Goal: Communication & Community: Answer question/provide support

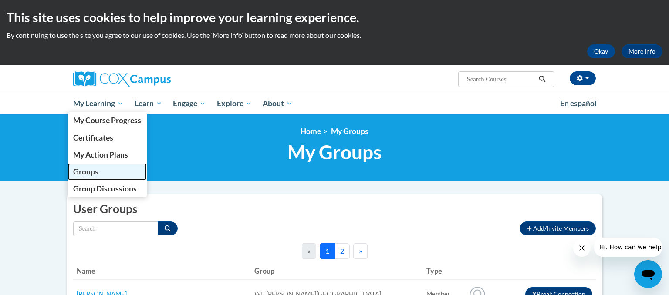
click at [95, 170] on span "Groups" at bounding box center [85, 171] width 25 height 9
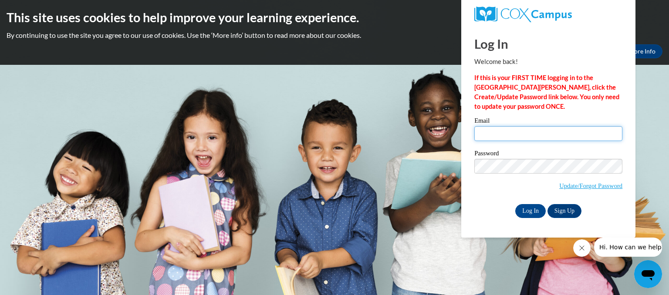
click at [486, 136] on input "Email" at bounding box center [549, 133] width 148 height 15
type input "[EMAIL_ADDRESS][DOMAIN_NAME]"
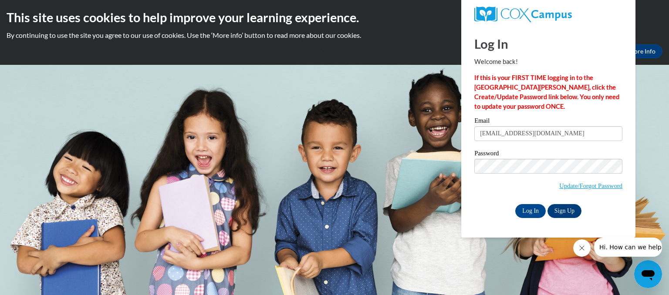
click at [473, 193] on div "Please enter your email! Please enter your password! Email rlopez@kusd.edu Pass…" at bounding box center [548, 168] width 161 height 100
click at [520, 210] on input "Log In" at bounding box center [530, 211] width 31 height 14
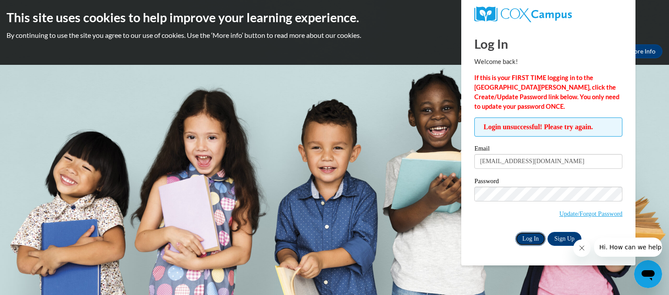
click at [532, 241] on input "Log In" at bounding box center [530, 239] width 31 height 14
click at [515, 232] on input "Log In" at bounding box center [530, 239] width 31 height 14
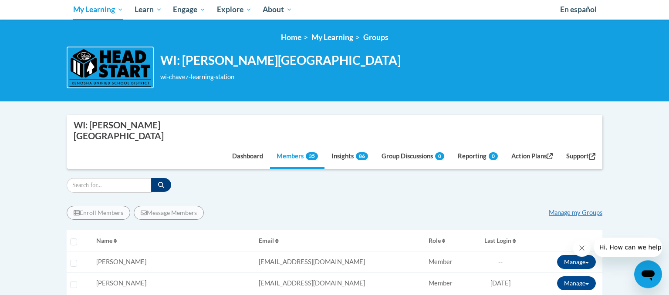
scroll to position [95, 0]
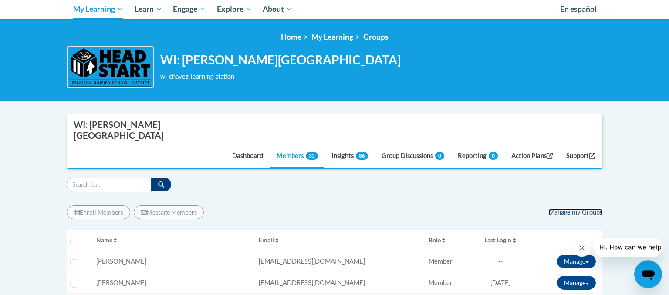
click at [566, 209] on link "Manage my Groups" at bounding box center [576, 212] width 54 height 7
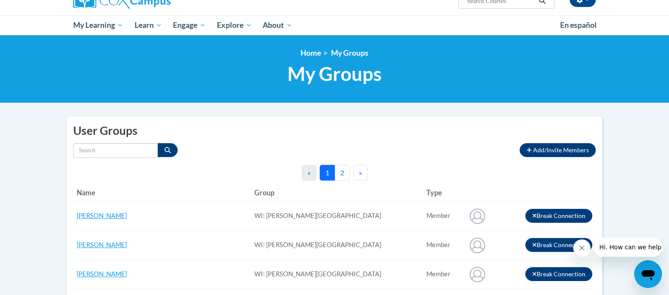
scroll to position [79, 0]
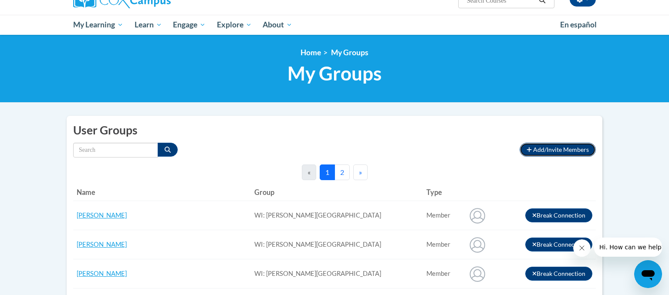
click at [544, 152] on span "Add/Invite Members" at bounding box center [561, 149] width 56 height 7
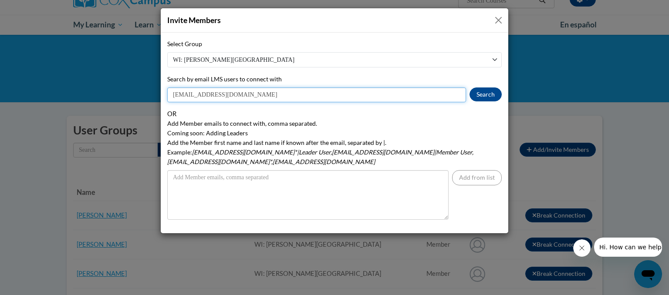
type input "[EMAIL_ADDRESS][DOMAIN_NAME]"
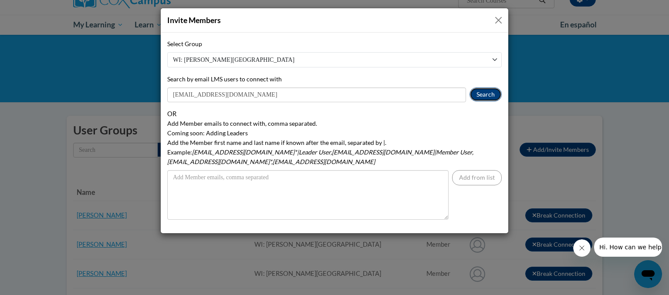
click at [484, 92] on button "Search" at bounding box center [486, 95] width 32 height 14
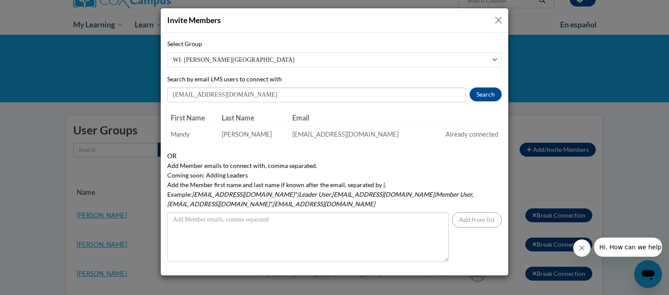
click at [539, 25] on div "Invite Members Select Group WI: Chavez Learning Station Search by email LMS use…" at bounding box center [334, 147] width 669 height 295
click at [495, 21] on button "Close" at bounding box center [498, 20] width 11 height 11
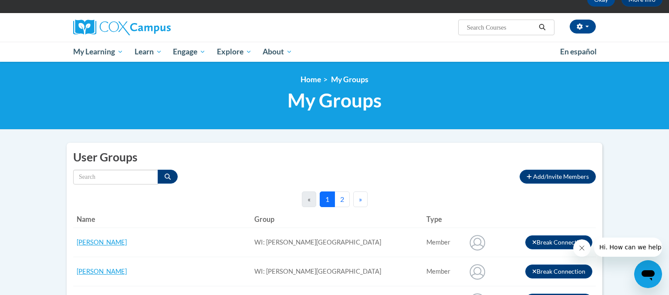
scroll to position [53, 0]
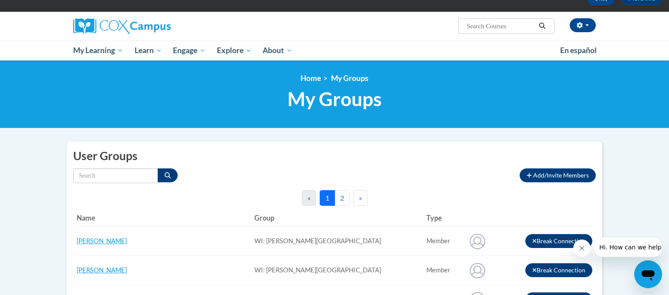
click at [342, 197] on button "2" at bounding box center [342, 198] width 15 height 16
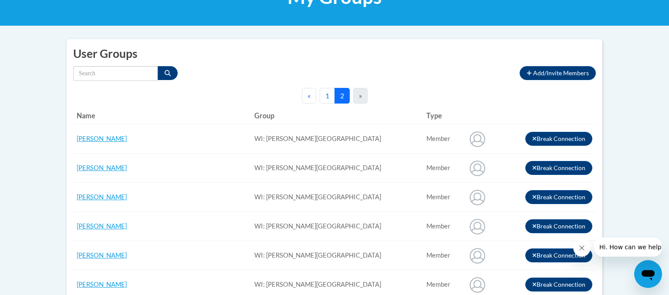
scroll to position [0, 0]
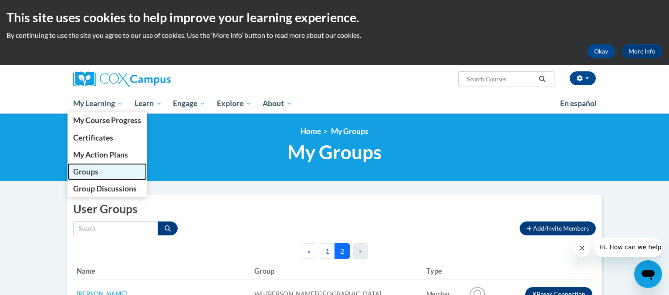
click at [93, 173] on span "Groups" at bounding box center [85, 171] width 25 height 9
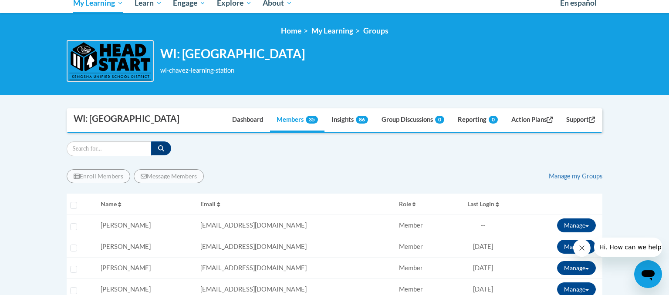
scroll to position [101, 0]
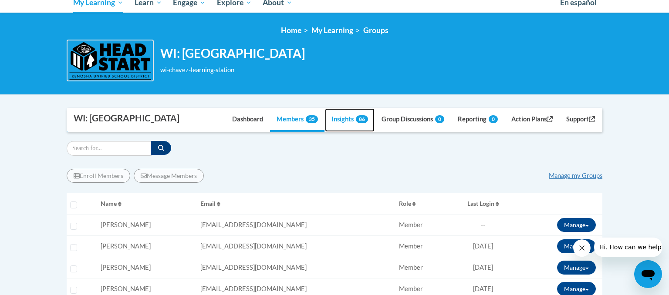
click at [340, 121] on link "Insights 86" at bounding box center [350, 121] width 50 height 24
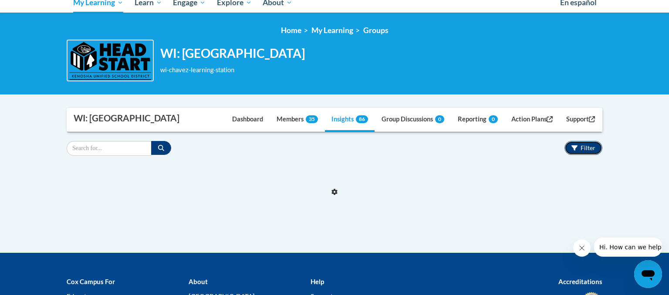
click at [584, 152] on button "Filter" at bounding box center [584, 148] width 38 height 14
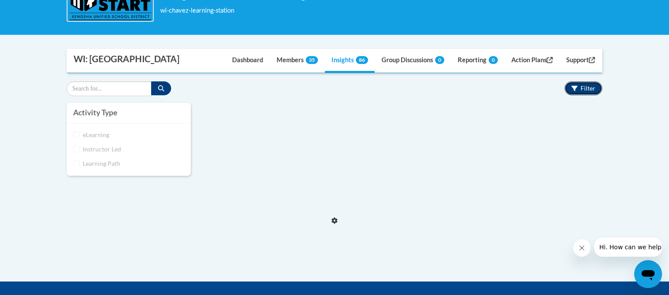
scroll to position [162, 0]
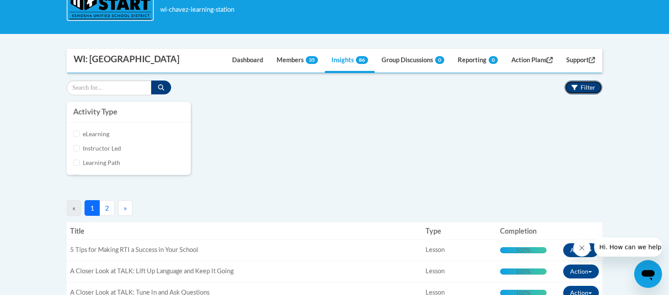
click at [581, 88] on button "Filter" at bounding box center [584, 88] width 38 height 14
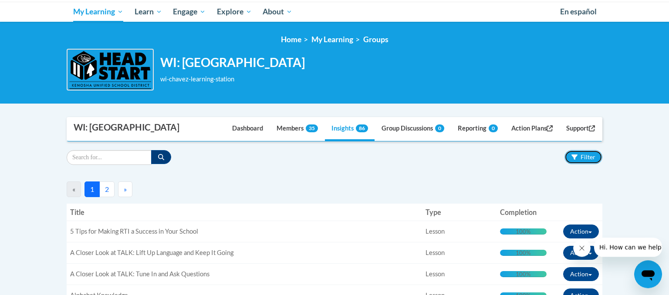
scroll to position [92, 0]
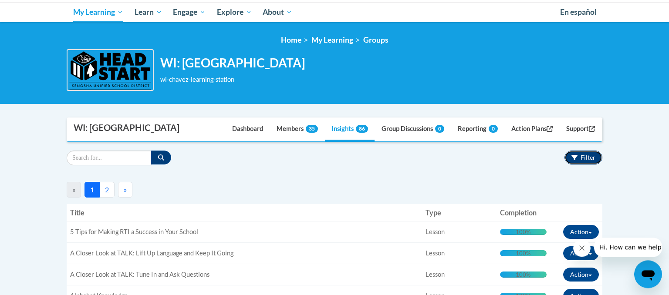
click at [584, 154] on span "Filter" at bounding box center [588, 157] width 15 height 7
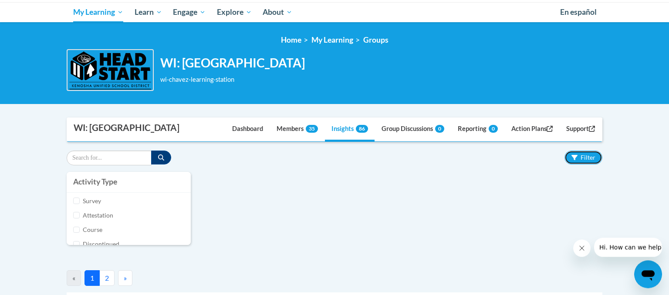
scroll to position [37, 0]
click at [78, 211] on input "Assessment" at bounding box center [76, 211] width 7 height 7
checkbox input "true"
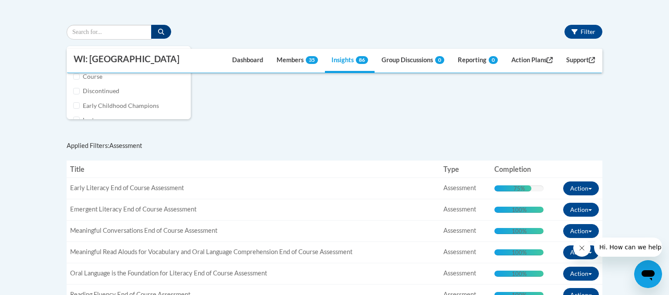
scroll to position [218, 0]
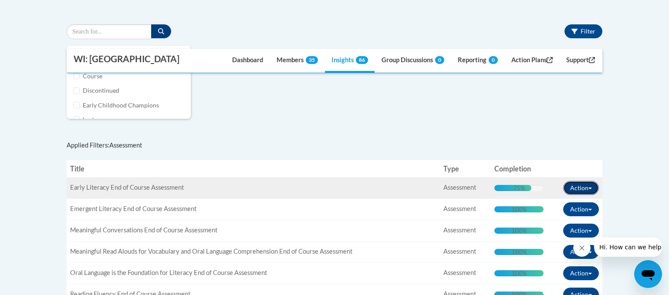
click at [578, 189] on button "Action" at bounding box center [581, 188] width 36 height 14
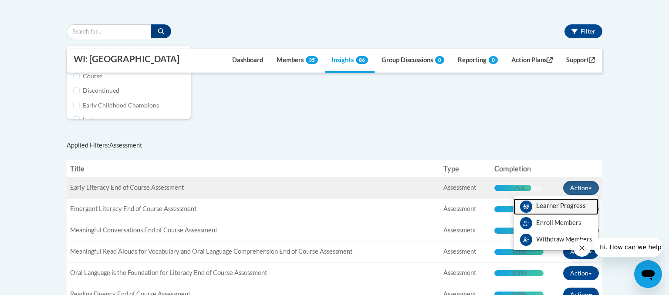
click at [573, 208] on span "View Members" at bounding box center [561, 208] width 50 height 0
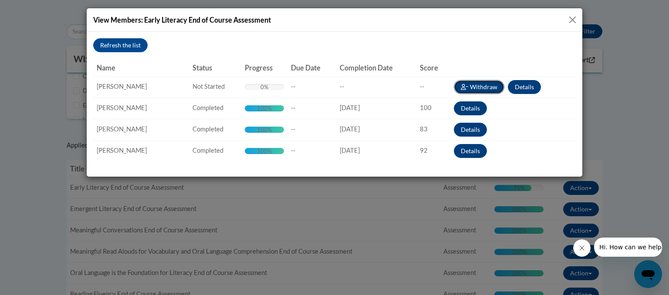
click at [474, 86] on button "Withdraw" at bounding box center [479, 87] width 51 height 14
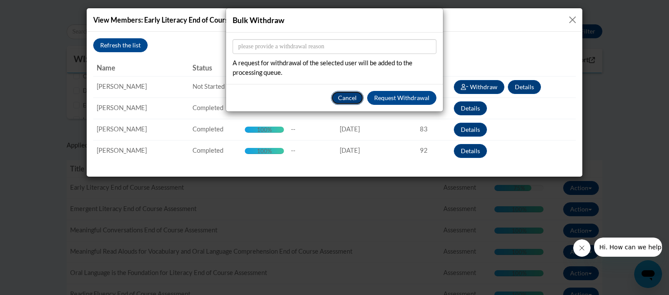
click at [348, 95] on button "Cancel" at bounding box center [347, 98] width 33 height 14
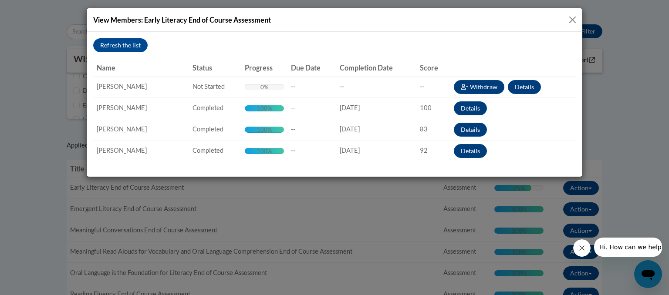
click at [414, 242] on div "View Members: Early Literacy End of Course Assessment Refresh the list Name Sta…" at bounding box center [334, 147] width 669 height 295
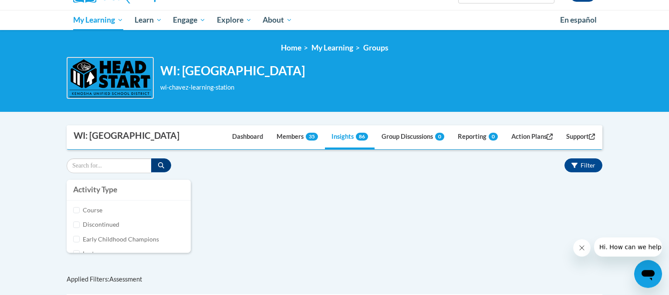
scroll to position [0, 0]
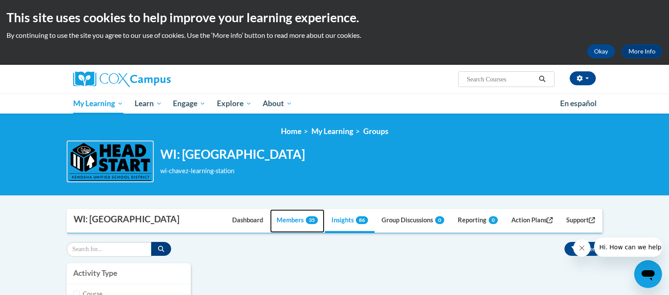
click at [281, 222] on link "Members 35" at bounding box center [297, 222] width 54 height 24
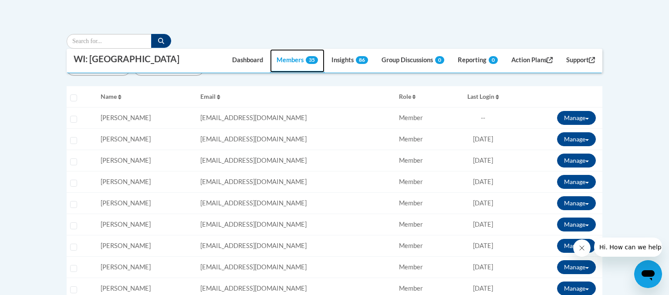
scroll to position [209, 0]
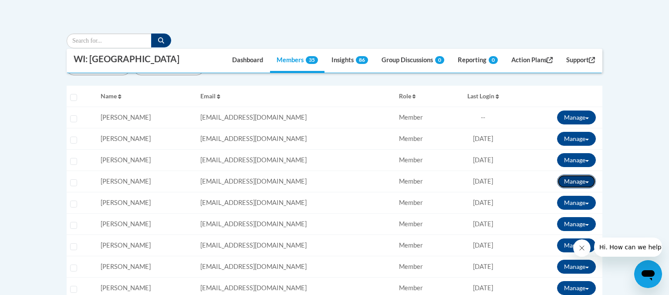
click at [570, 184] on button "Manage" at bounding box center [576, 182] width 39 height 14
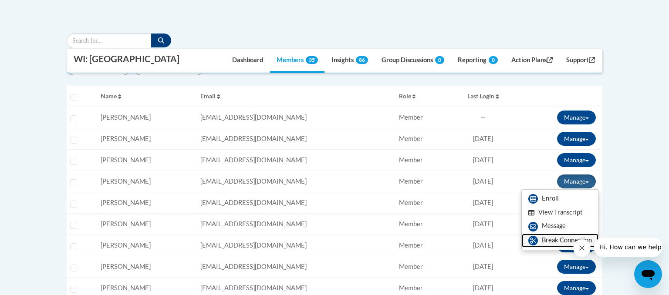
click at [554, 242] on link "Break Connection" at bounding box center [560, 241] width 77 height 14
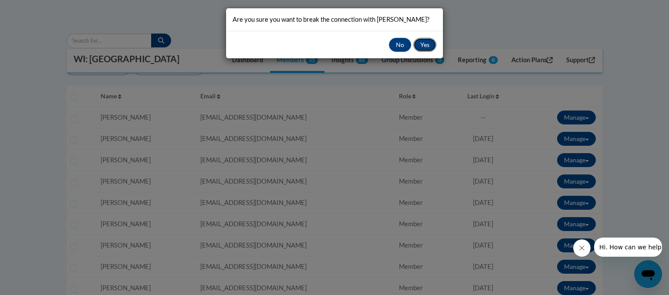
click at [421, 43] on button "Yes" at bounding box center [425, 45] width 23 height 14
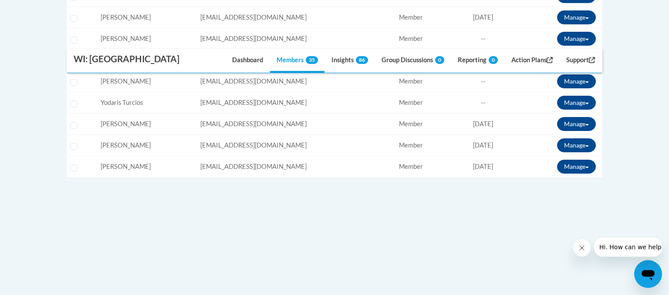
scroll to position [865, 0]
